Goal: Information Seeking & Learning: Learn about a topic

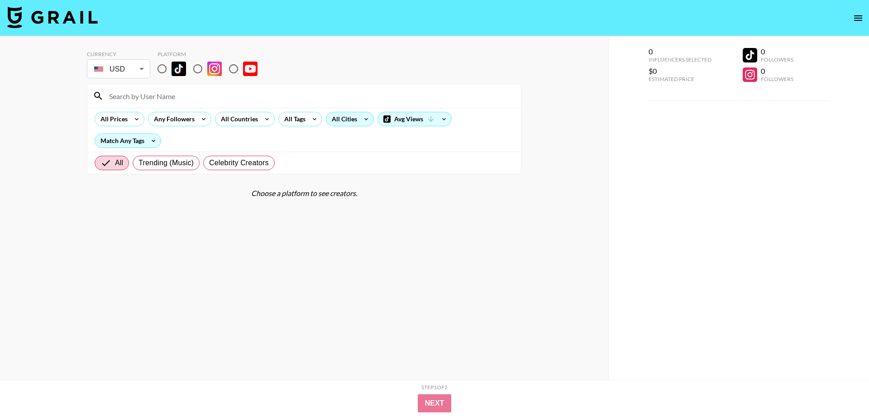
click at [343, 119] on div "All Cities" at bounding box center [342, 119] width 33 height 14
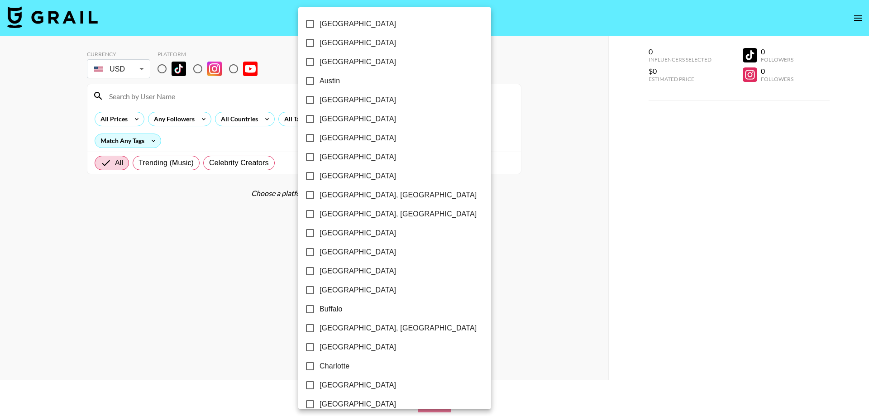
click at [265, 118] on div at bounding box center [434, 208] width 869 height 416
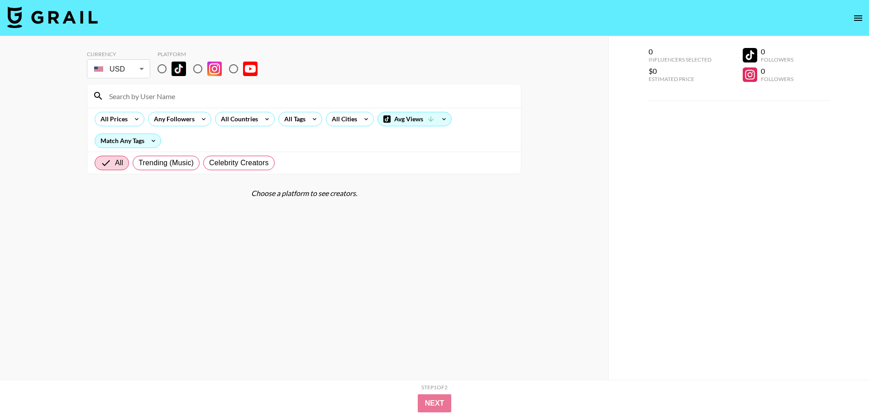
click at [255, 121] on div "[GEOGRAPHIC_DATA] [GEOGRAPHIC_DATA] [GEOGRAPHIC_DATA] [GEOGRAPHIC_DATA] [GEOGRA…" at bounding box center [434, 208] width 869 height 416
click at [259, 117] on div "All Countries" at bounding box center [245, 119] width 60 height 14
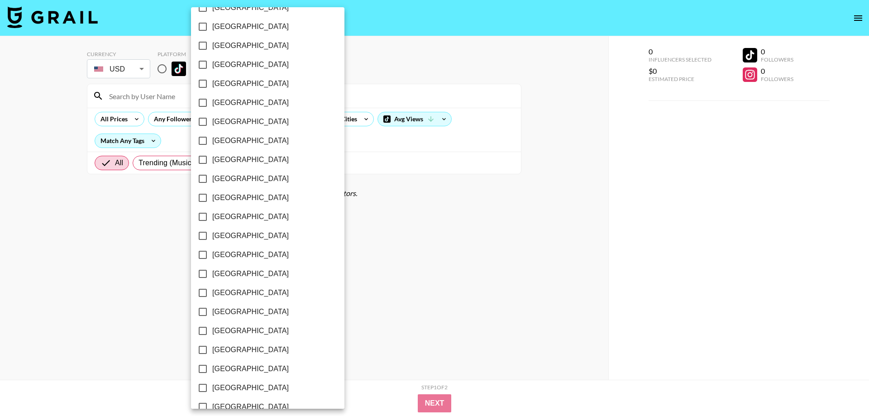
scroll to position [639, 0]
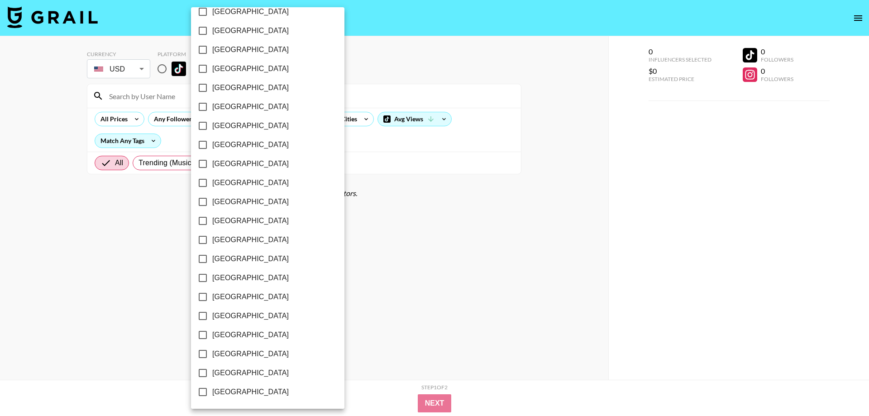
drag, startPoint x: 252, startPoint y: 371, endPoint x: 238, endPoint y: 336, distance: 37.0
click at [252, 371] on span "[GEOGRAPHIC_DATA]" at bounding box center [250, 372] width 76 height 11
click at [212, 371] on input "[GEOGRAPHIC_DATA]" at bounding box center [202, 372] width 19 height 19
checkbox input "true"
click at [161, 69] on div at bounding box center [434, 208] width 869 height 416
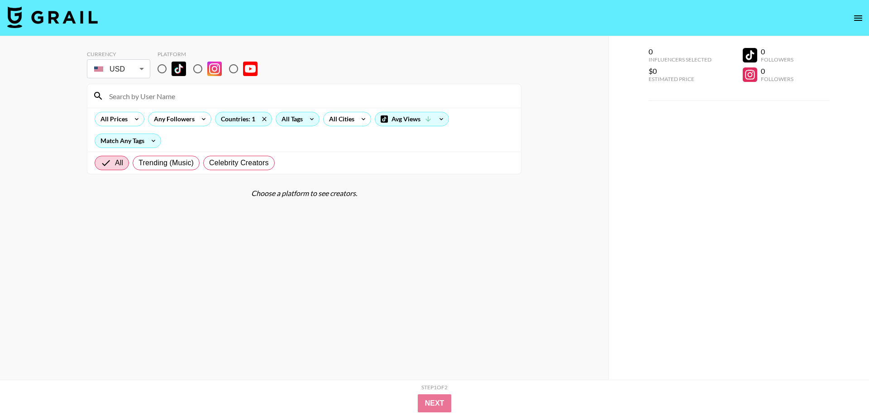
click at [308, 120] on icon at bounding box center [312, 119] width 14 height 14
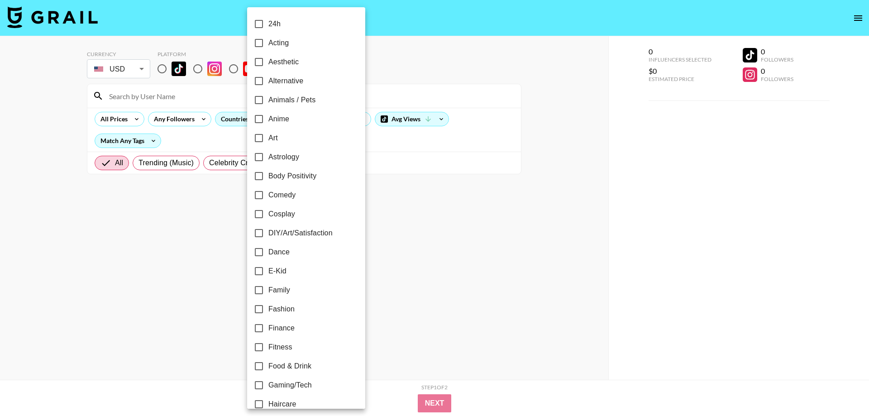
click at [153, 70] on div at bounding box center [434, 208] width 869 height 416
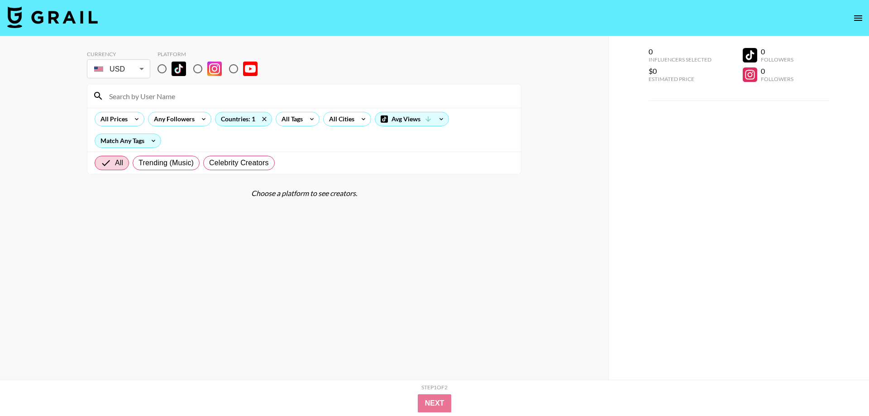
click at [162, 68] on div "24h Acting Aesthetic Alternative Animals / Pets Anime Art Astrology Body Positi…" at bounding box center [434, 208] width 869 height 416
click at [161, 68] on input "radio" at bounding box center [161, 68] width 19 height 19
radio input "true"
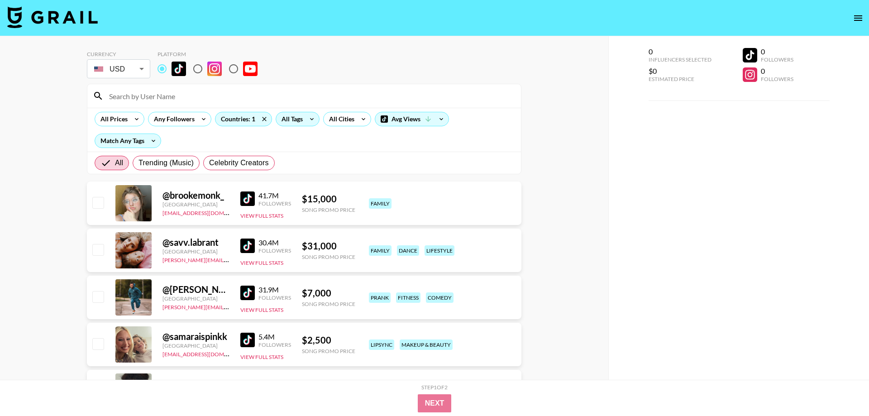
click at [293, 119] on div "All Tags" at bounding box center [290, 119] width 29 height 14
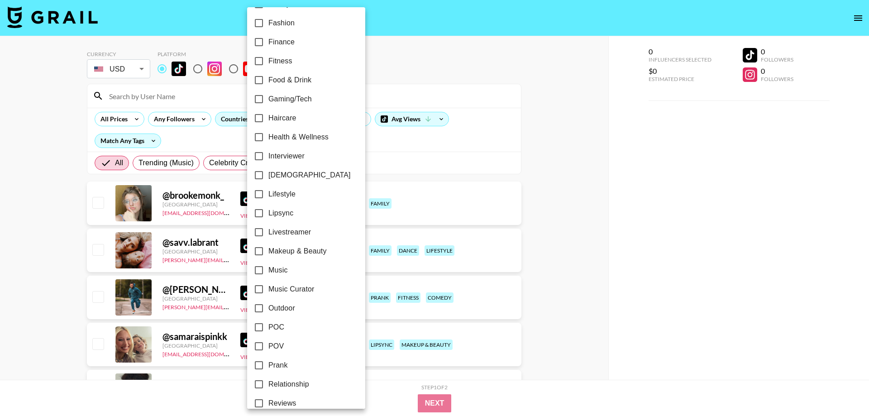
scroll to position [310, 0]
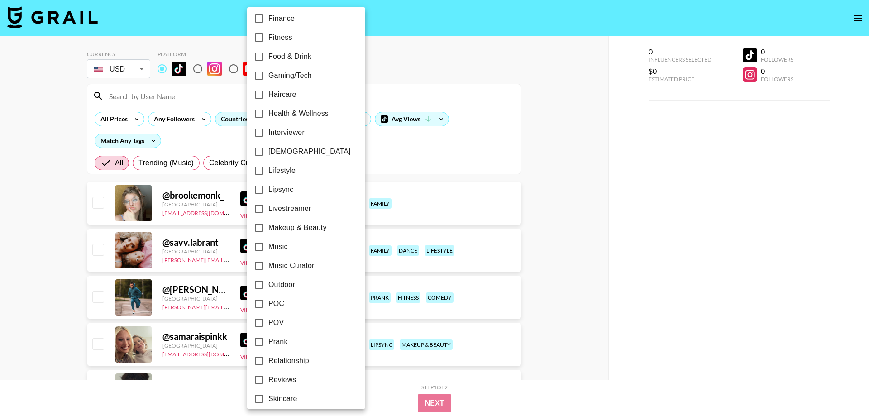
click at [317, 230] on span "Makeup & Beauty" at bounding box center [297, 227] width 58 height 11
click at [268, 230] on input "Makeup & Beauty" at bounding box center [258, 227] width 19 height 19
checkbox input "true"
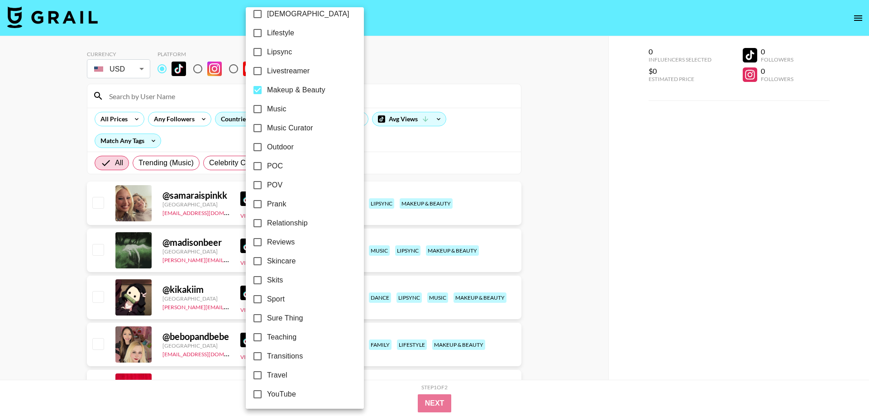
scroll to position [449, 0]
click at [299, 352] on span "Transitions" at bounding box center [285, 353] width 36 height 11
click at [267, 352] on input "Transitions" at bounding box center [257, 353] width 19 height 19
checkbox input "true"
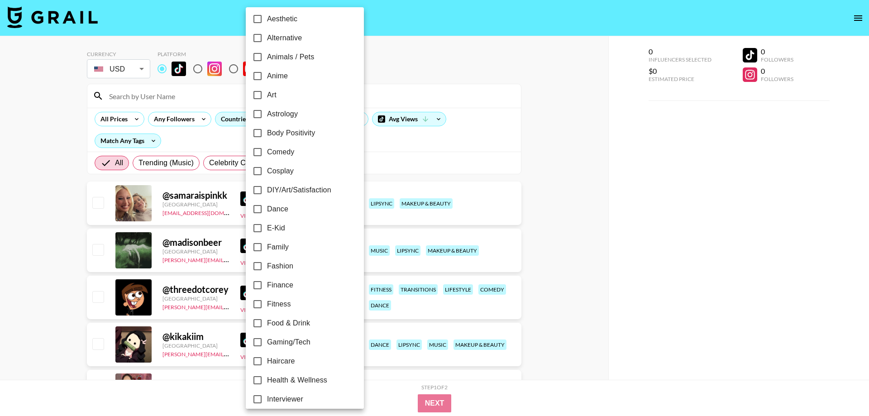
scroll to position [0, 0]
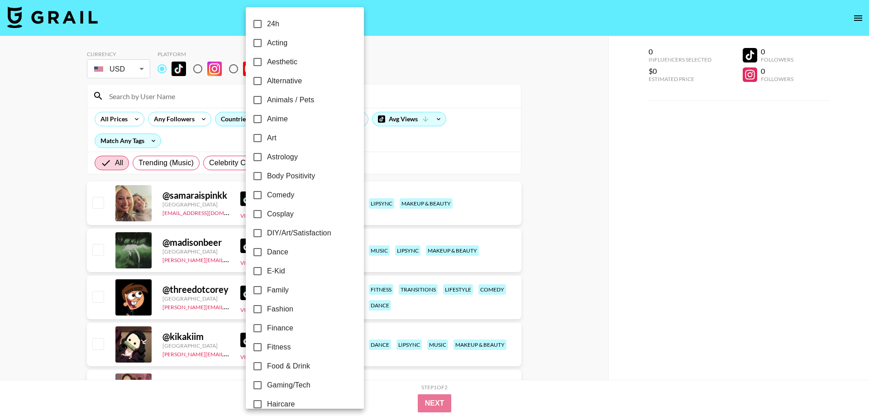
click at [669, 245] on div at bounding box center [434, 208] width 869 height 416
